Goal: Task Accomplishment & Management: Use online tool/utility

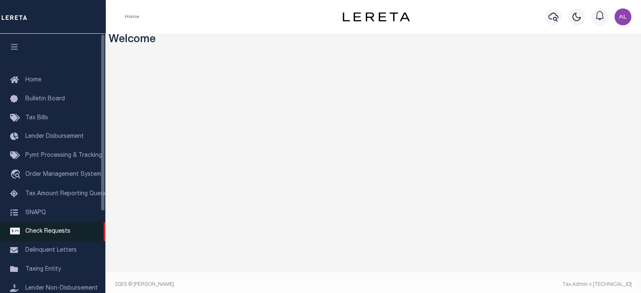
scroll to position [119, 0]
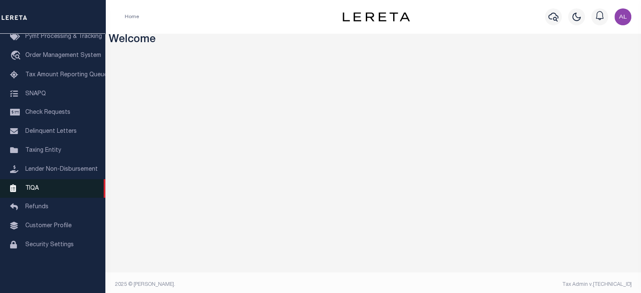
click at [52, 193] on link "TIQA" at bounding box center [52, 188] width 105 height 19
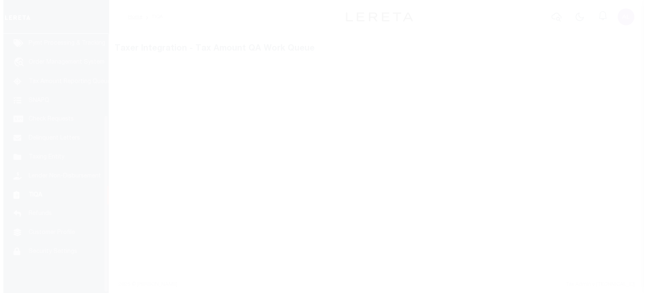
scroll to position [119, 0]
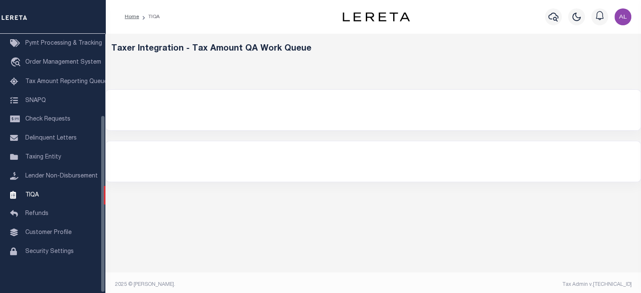
select select "200"
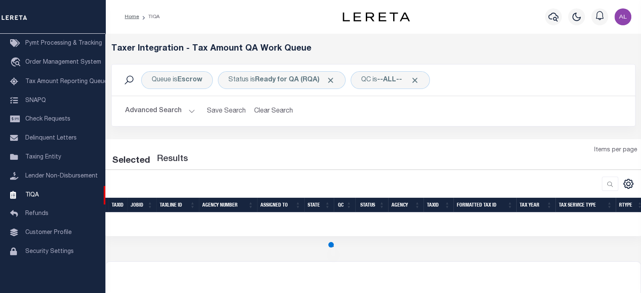
select select "200"
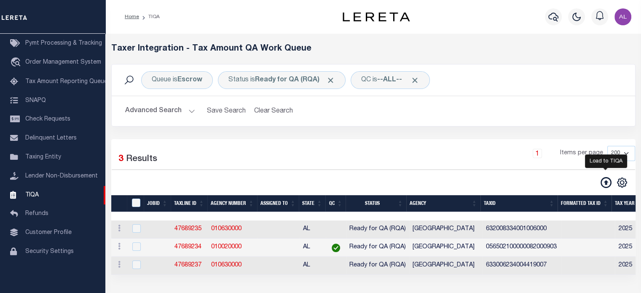
click at [607, 184] on icon at bounding box center [605, 182] width 11 height 11
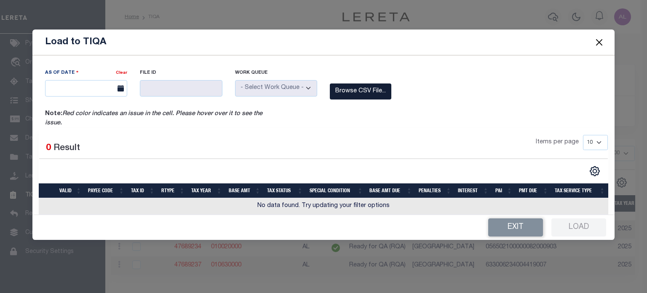
click at [367, 91] on label "Browse CSV File..." at bounding box center [360, 91] width 61 height 16
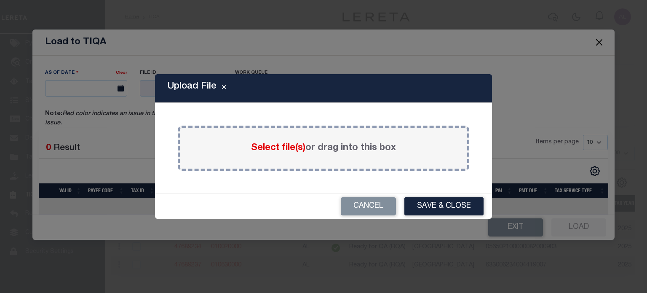
click at [266, 150] on span "Select file(s)" at bounding box center [278, 147] width 54 height 9
click at [0, 0] on input "Select file(s) or drag into this box" at bounding box center [0, 0] width 0 height 0
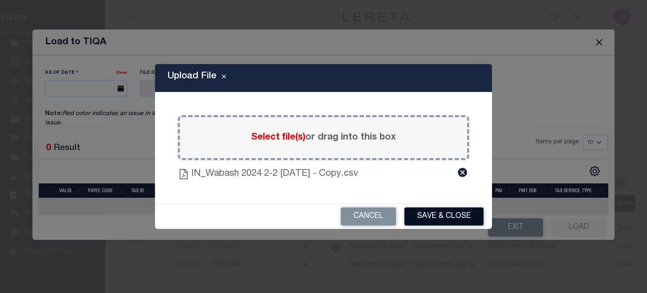
click at [441, 213] on button "Save & Close" at bounding box center [443, 216] width 79 height 18
